Goal: Information Seeking & Learning: Learn about a topic

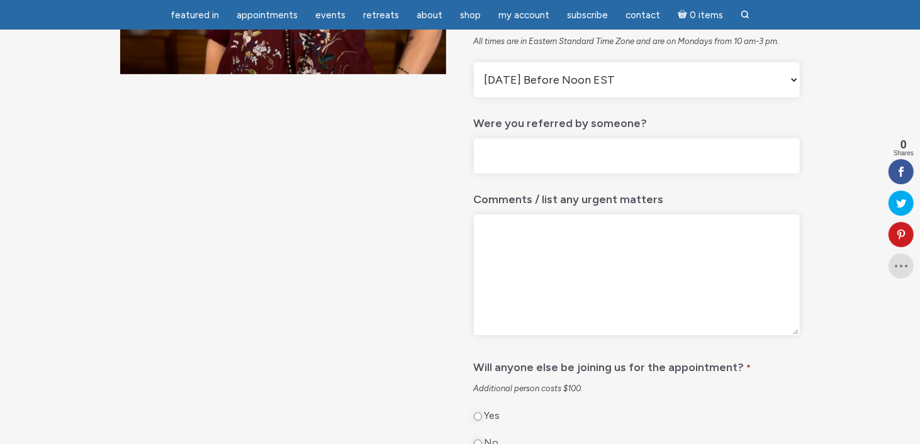
scroll to position [567, 0]
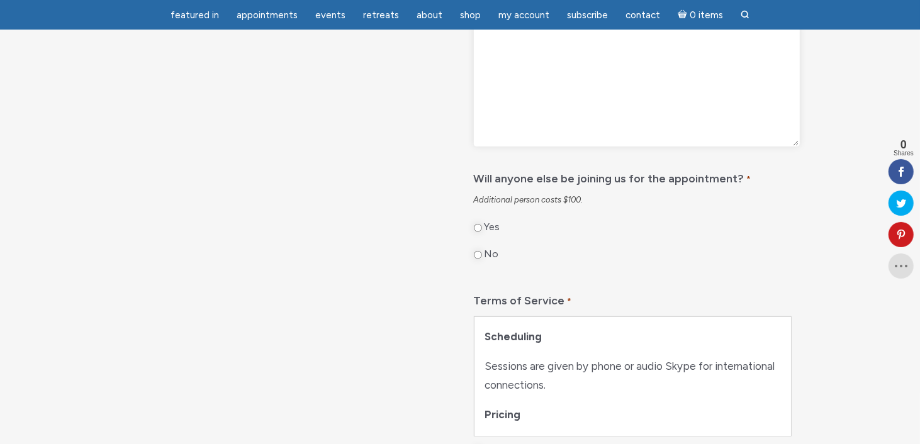
click at [531, 110] on textarea "Comments / list any urgent matters" at bounding box center [637, 86] width 326 height 121
click at [842, 121] on div "One Hour Reading $ 725.00 I offer mediumship readings and workshops to help you…" at bounding box center [460, 136] width 920 height 1204
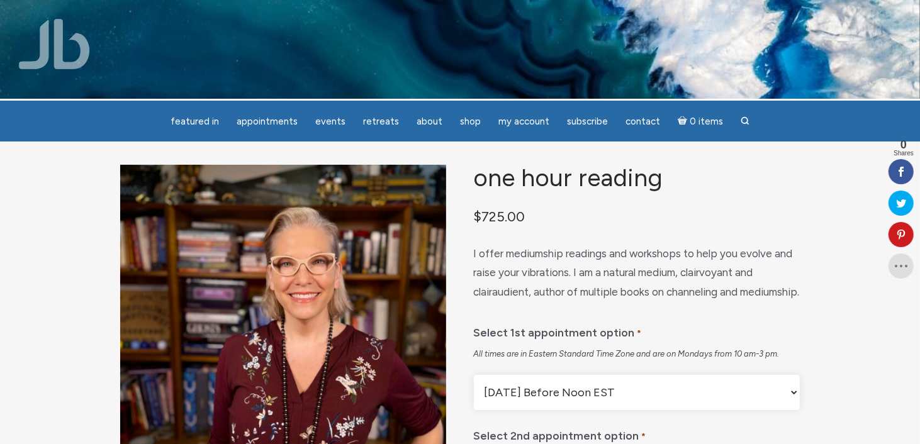
scroll to position [0, 0]
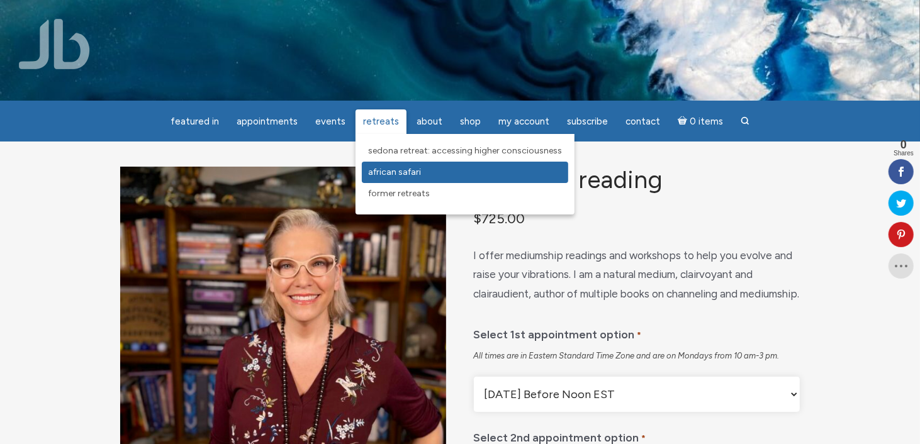
click at [380, 172] on span "African Safari" at bounding box center [394, 172] width 53 height 11
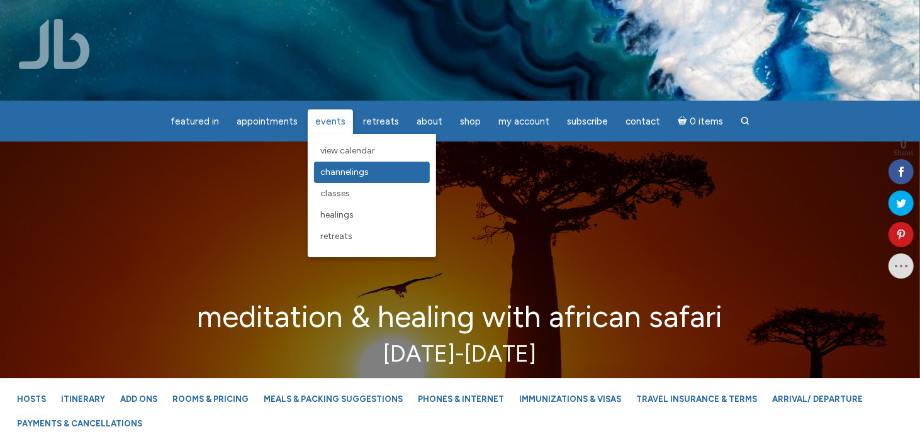
click at [352, 174] on span "Channelings" at bounding box center [344, 172] width 48 height 11
